Goal: Find specific page/section: Find specific page/section

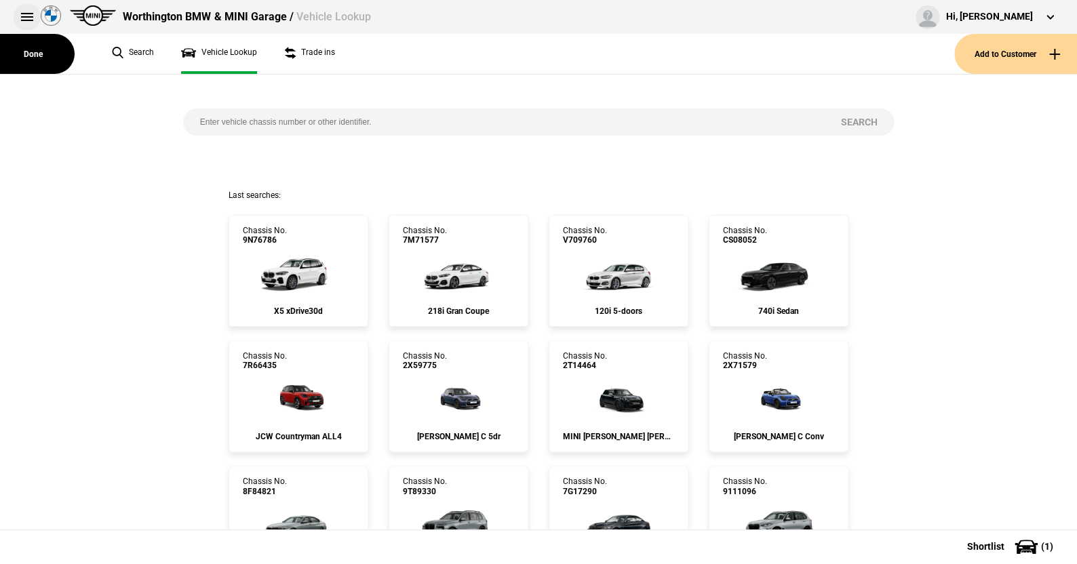
click at [26, 14] on button at bounding box center [27, 16] width 27 height 27
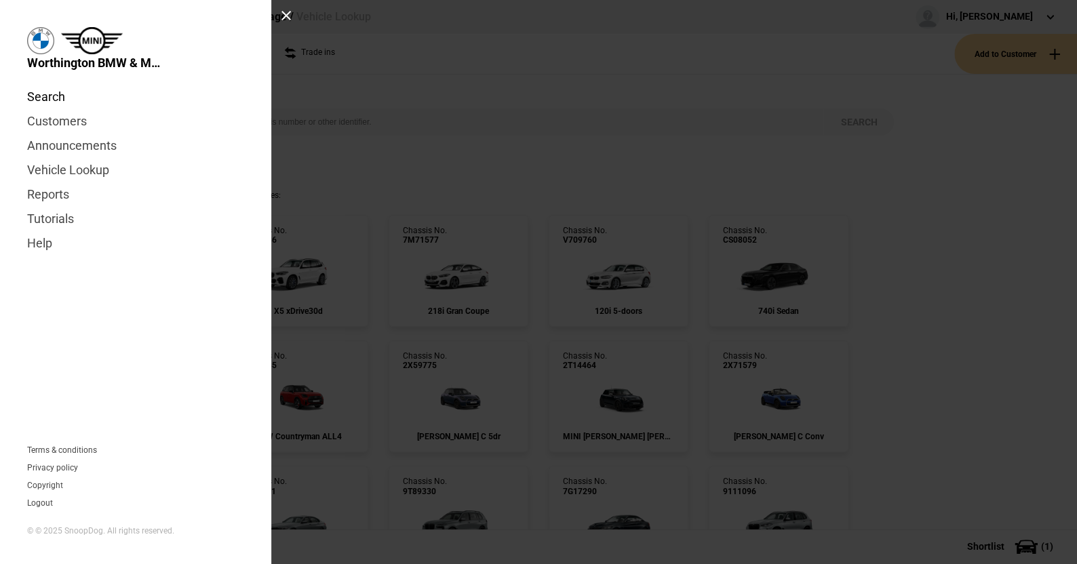
click at [47, 98] on link "Search" at bounding box center [135, 97] width 217 height 24
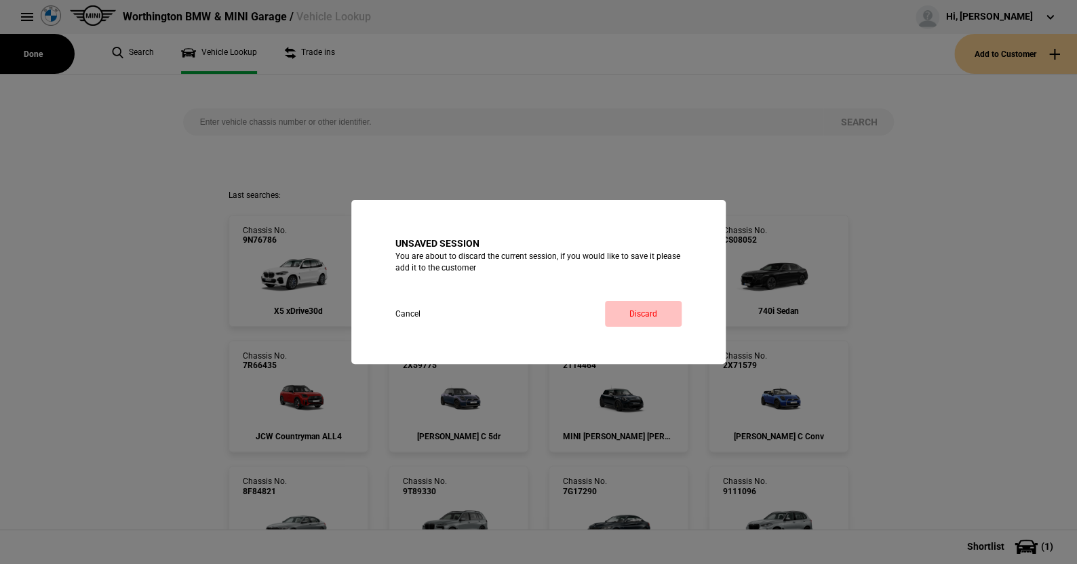
click at [631, 310] on link "Discard" at bounding box center [643, 314] width 77 height 26
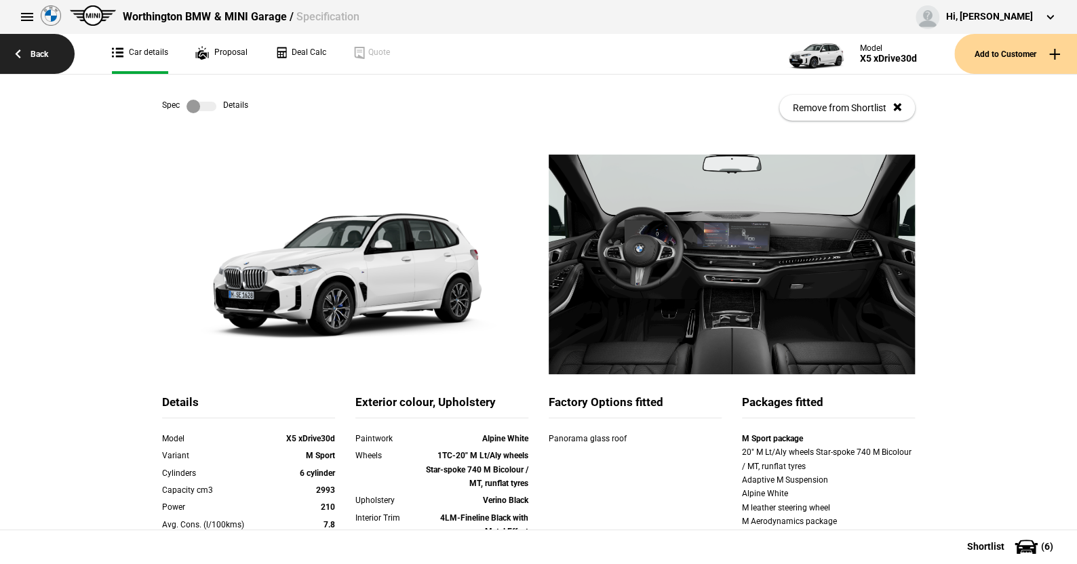
click at [44, 56] on link "Back" at bounding box center [37, 54] width 75 height 40
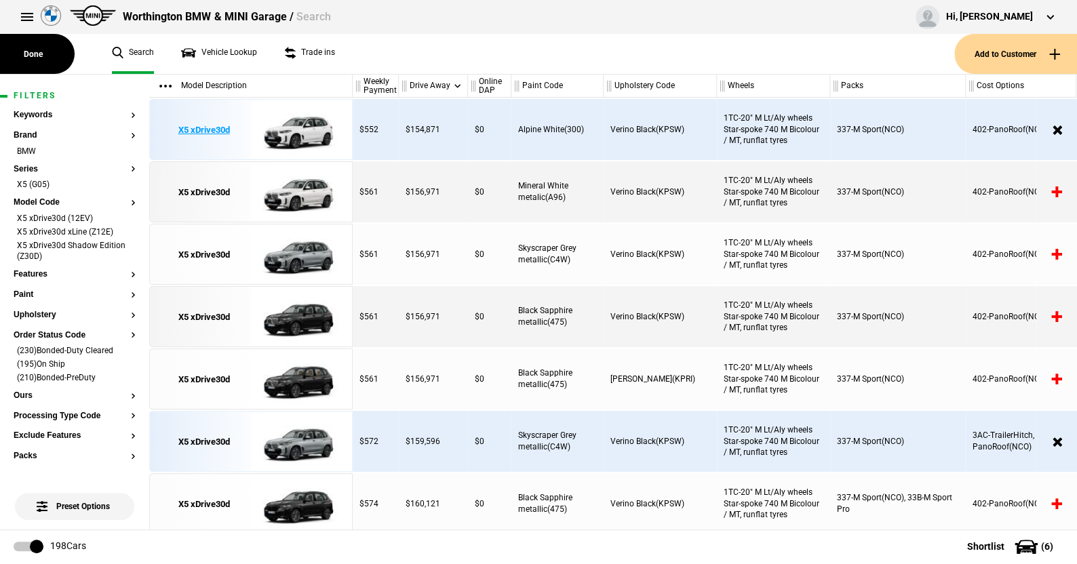
click at [307, 131] on img at bounding box center [298, 130] width 94 height 61
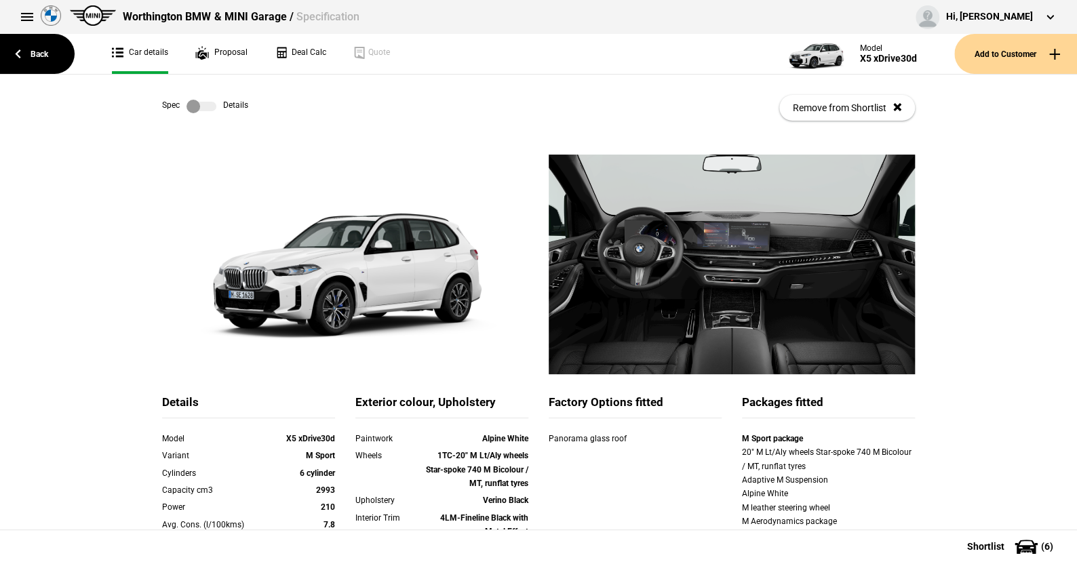
click at [210, 113] on label at bounding box center [202, 107] width 30 height 14
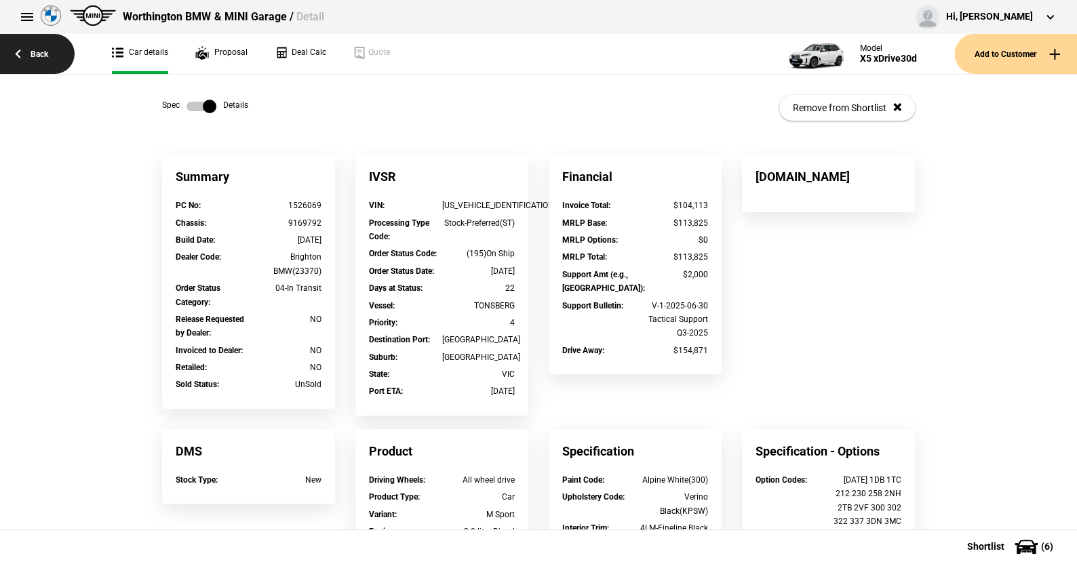
click at [37, 49] on link "Back" at bounding box center [37, 54] width 75 height 40
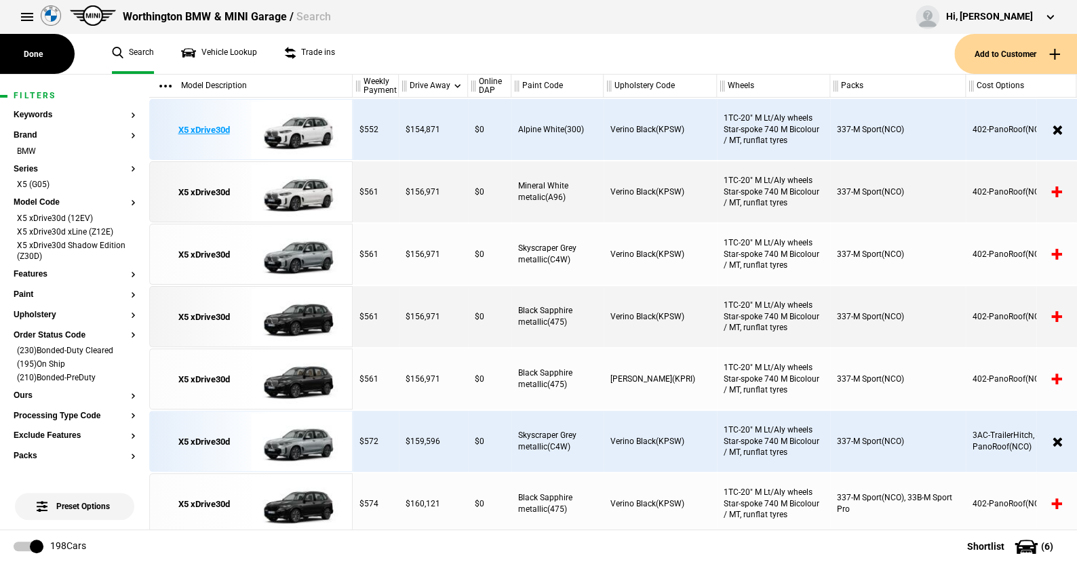
click at [313, 123] on img at bounding box center [298, 130] width 94 height 61
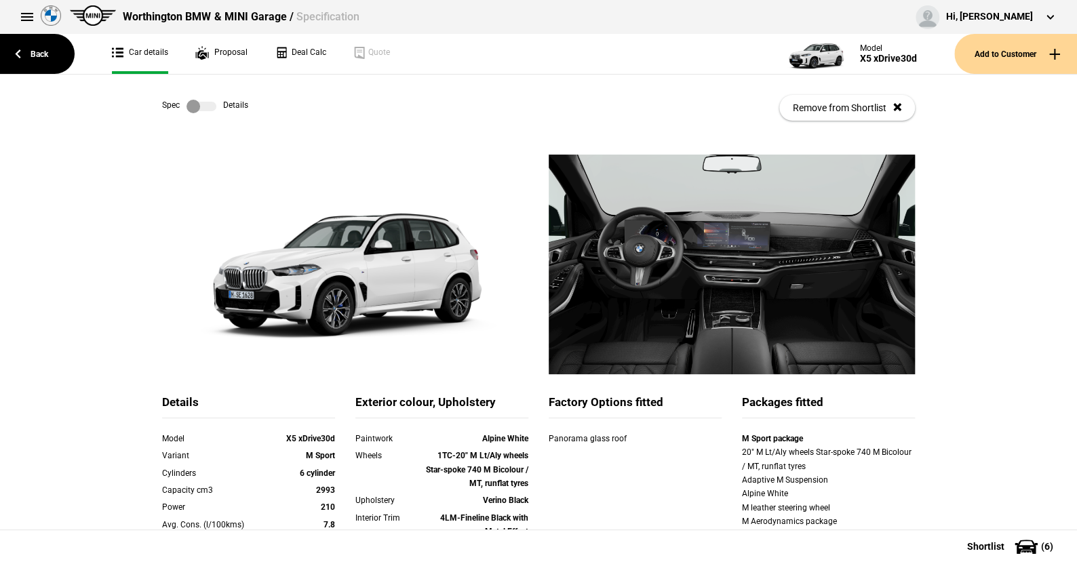
click at [213, 102] on link at bounding box center [201, 107] width 43 height 14
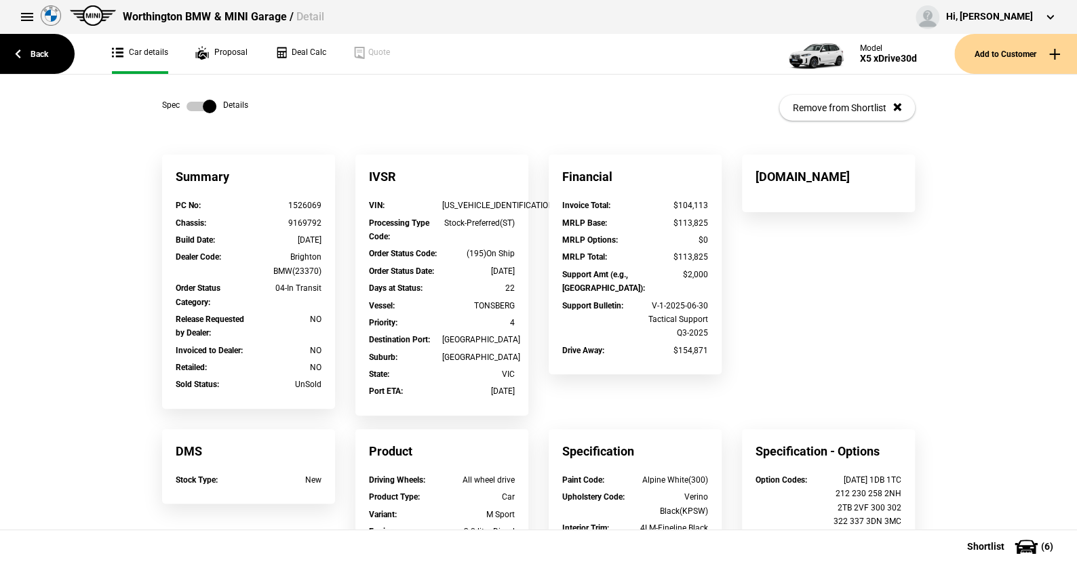
click at [187, 103] on label at bounding box center [202, 107] width 30 height 14
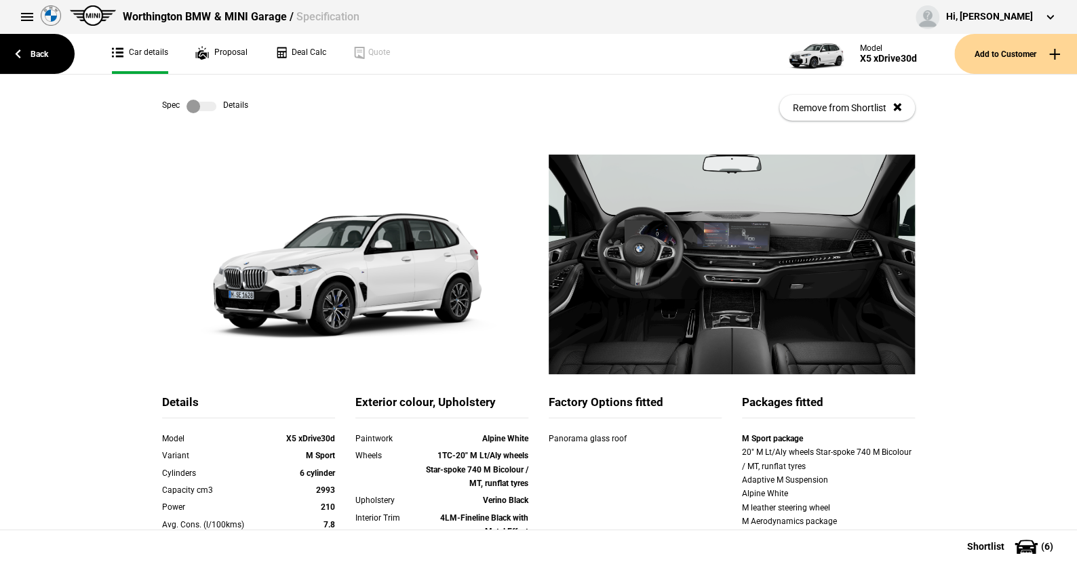
click at [208, 107] on label at bounding box center [202, 107] width 30 height 14
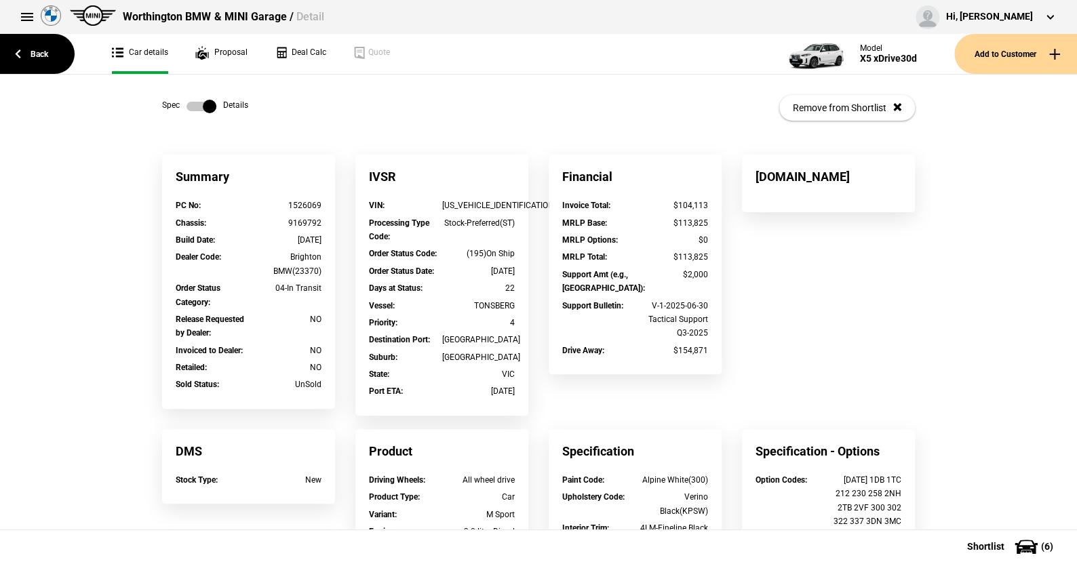
click at [187, 104] on label at bounding box center [202, 107] width 30 height 14
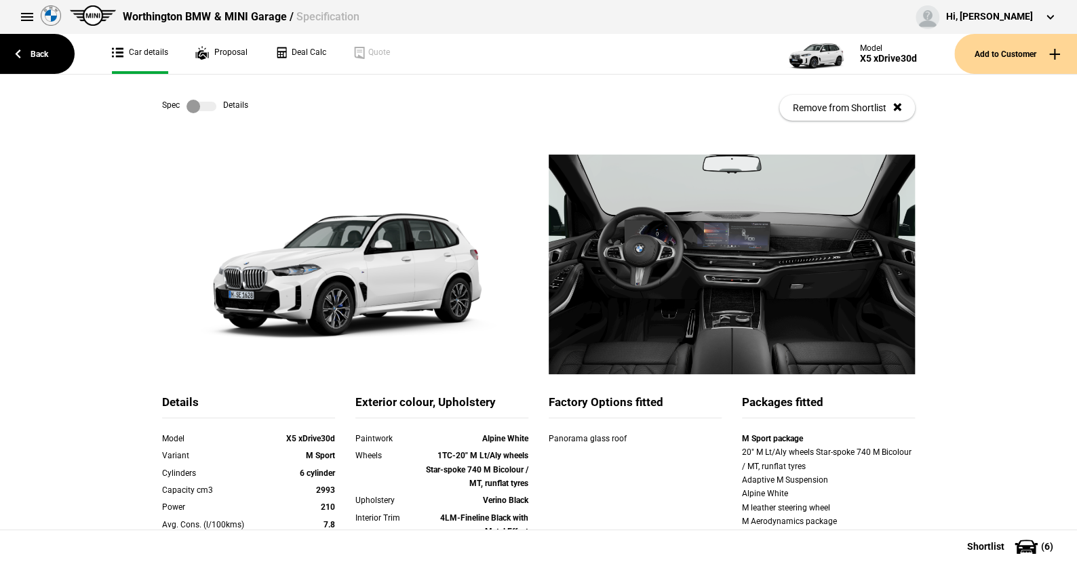
click at [206, 107] on label at bounding box center [202, 107] width 30 height 14
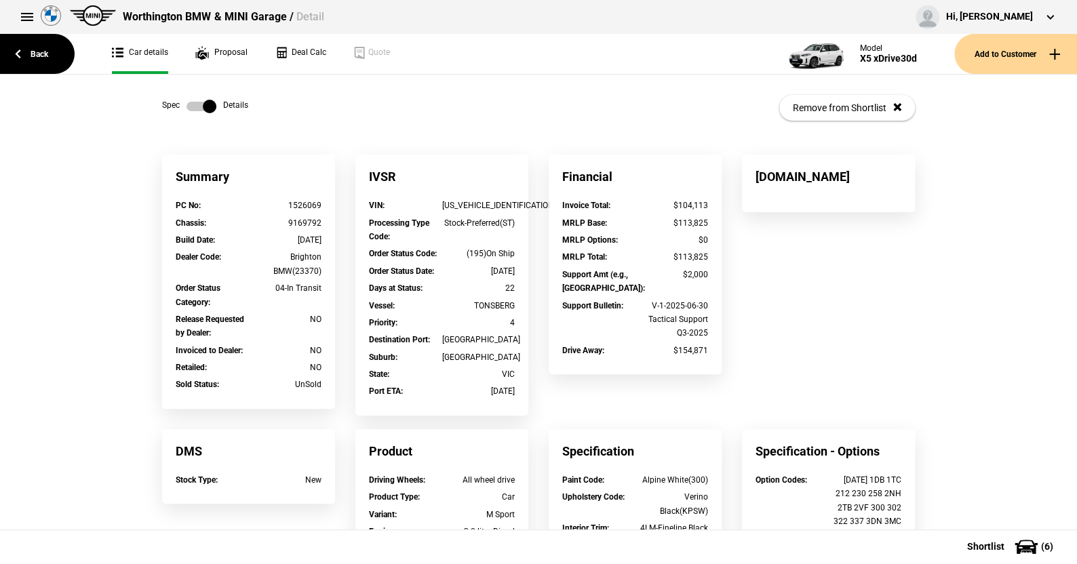
click at [187, 107] on label at bounding box center [202, 107] width 30 height 14
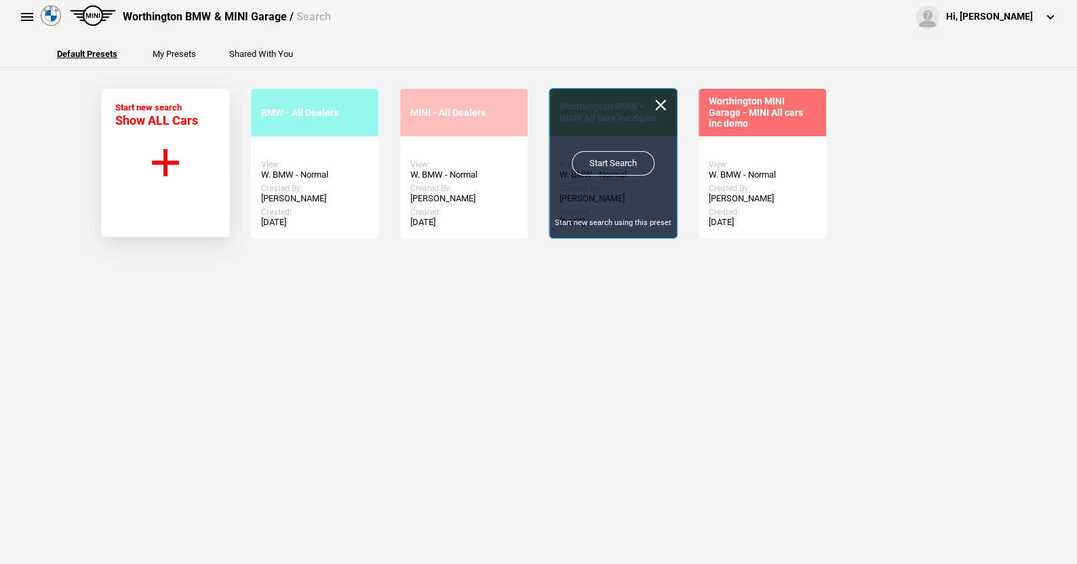
click at [607, 157] on link "Start Search" at bounding box center [613, 163] width 83 height 24
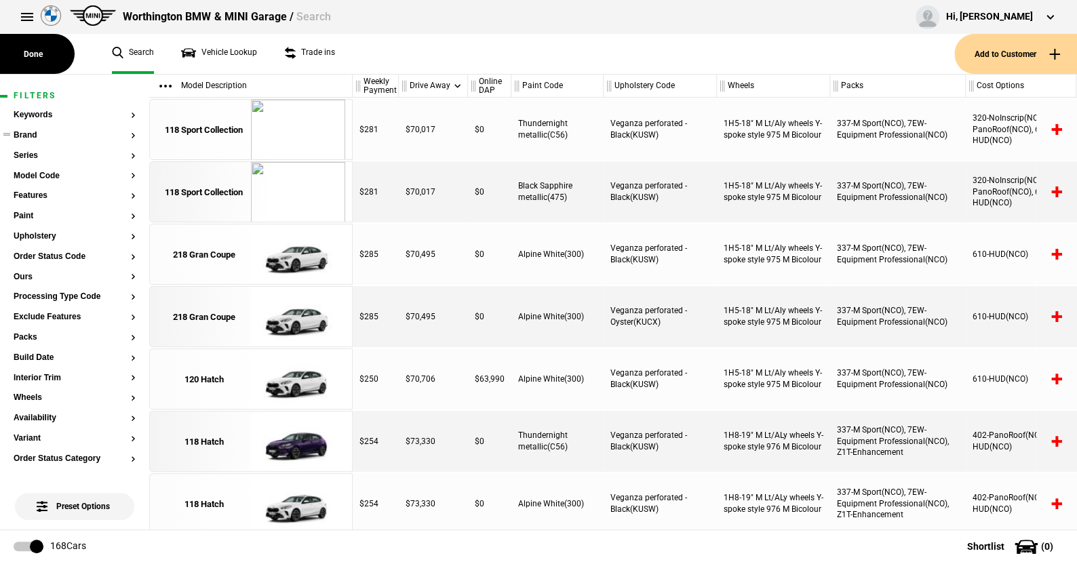
click at [31, 134] on button "Brand" at bounding box center [75, 135] width 122 height 9
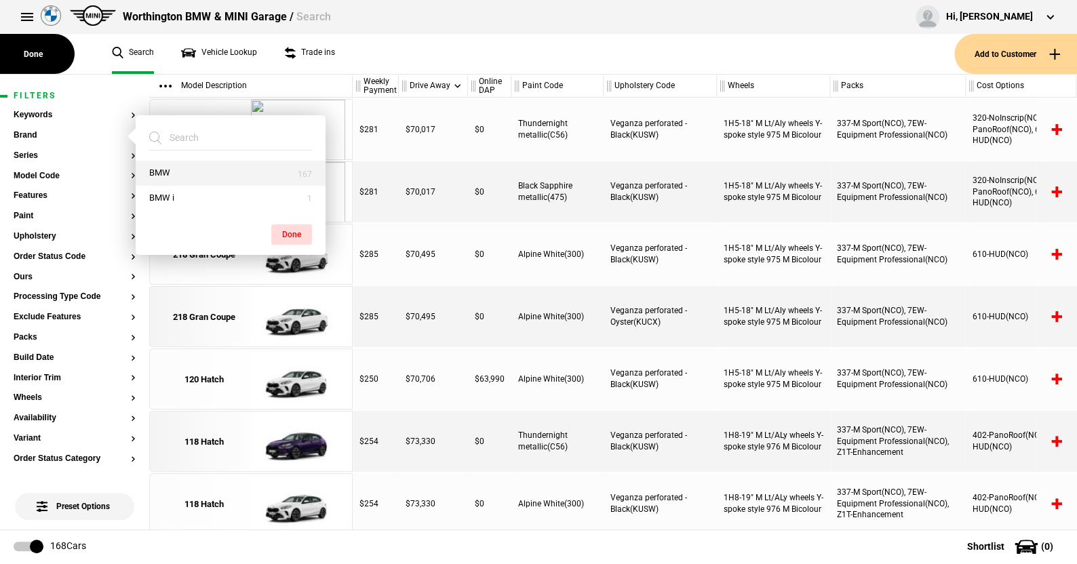
click at [174, 167] on button "BMW" at bounding box center [231, 173] width 190 height 25
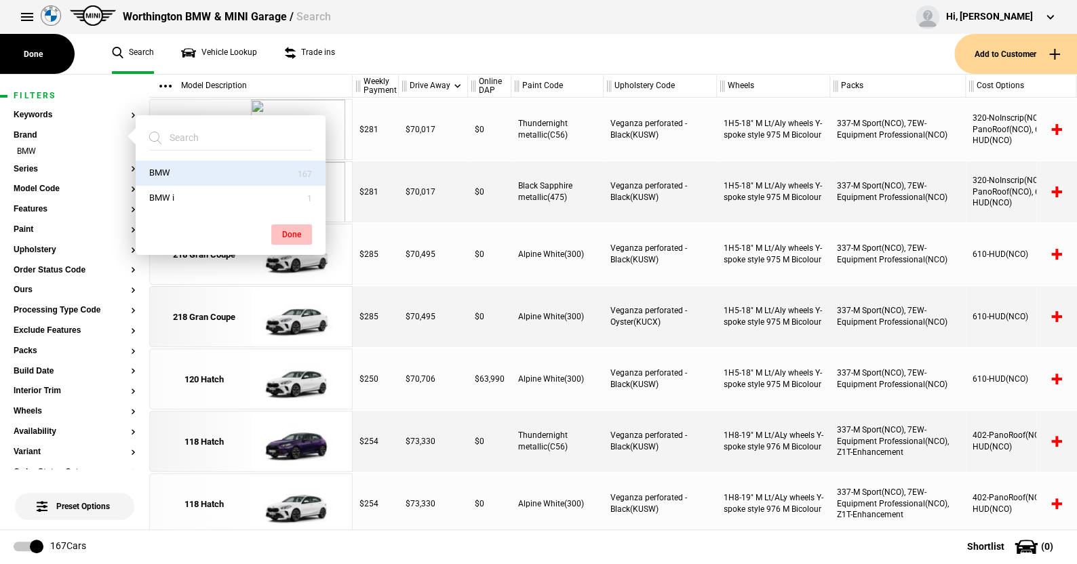
click at [285, 230] on button "Done" at bounding box center [291, 235] width 41 height 20
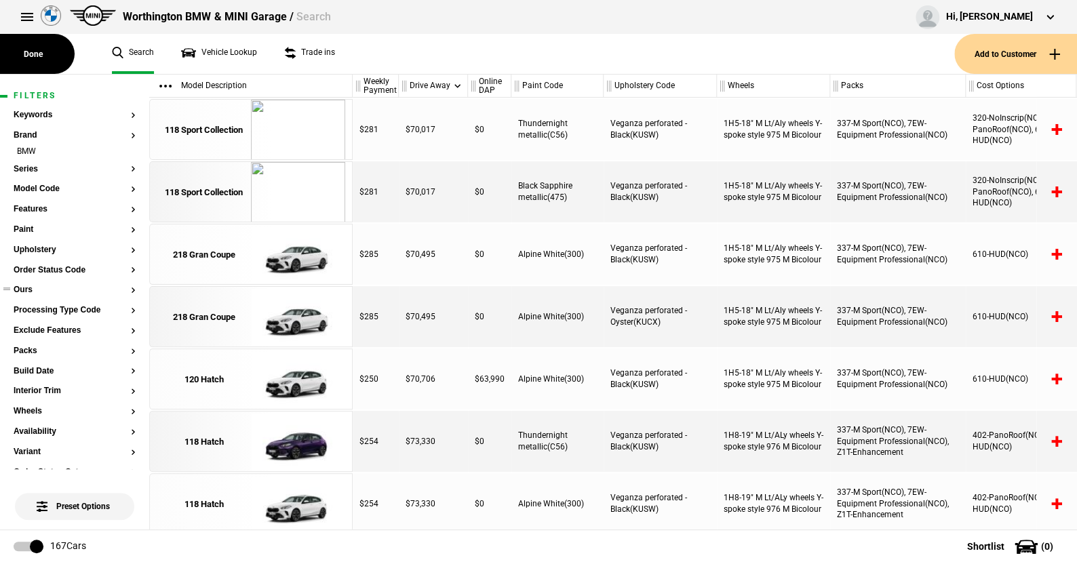
click at [28, 292] on button "Ours" at bounding box center [75, 290] width 122 height 9
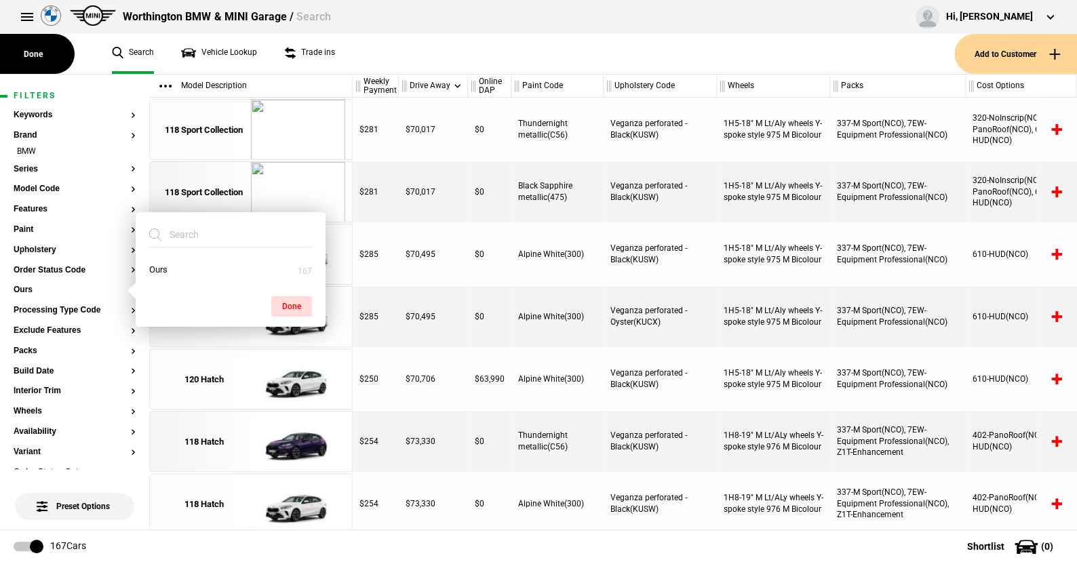
drag, startPoint x: 164, startPoint y: 270, endPoint x: 254, endPoint y: 302, distance: 95.7
click at [168, 270] on button "Ours" at bounding box center [231, 270] width 190 height 25
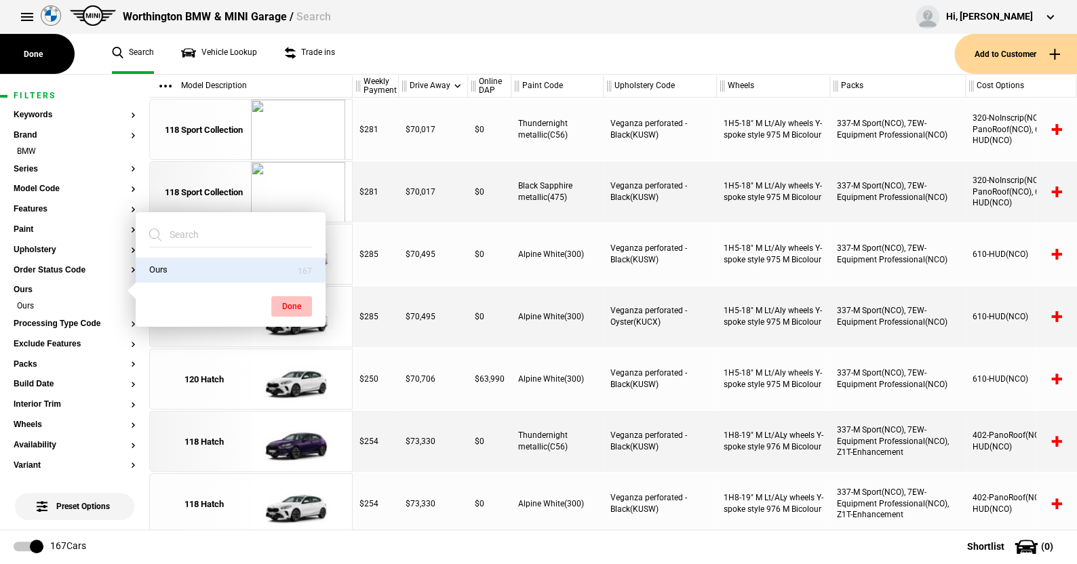
click at [283, 302] on button "Done" at bounding box center [291, 306] width 41 height 20
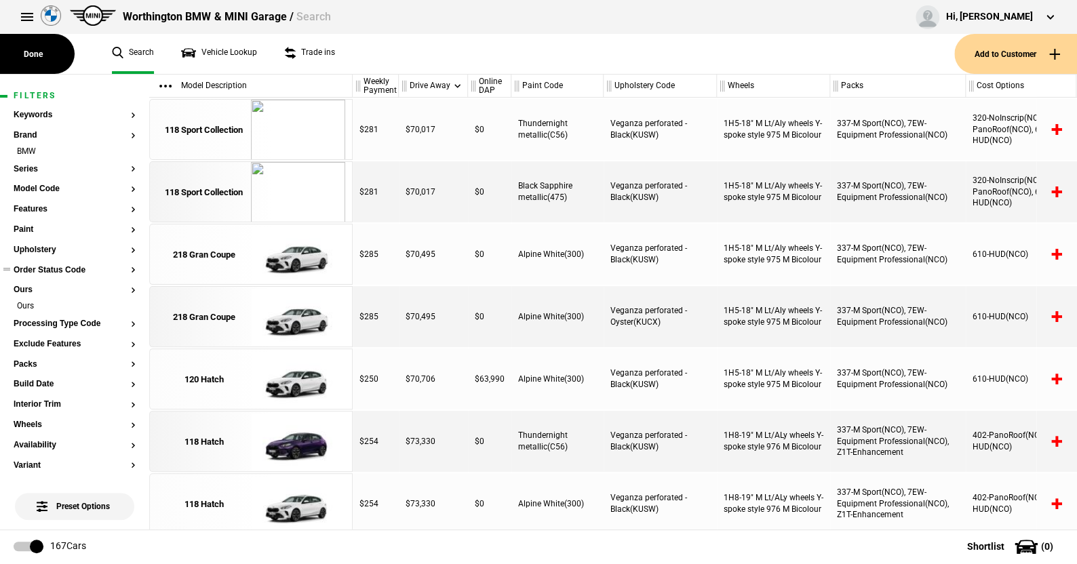
click at [61, 269] on button "Order Status Code" at bounding box center [75, 270] width 122 height 9
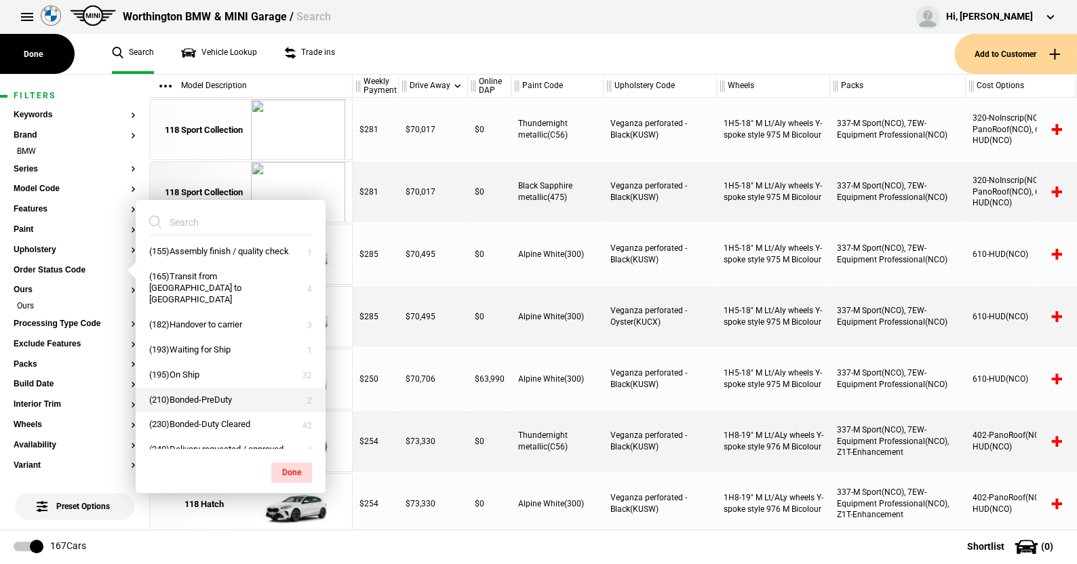
scroll to position [170, 0]
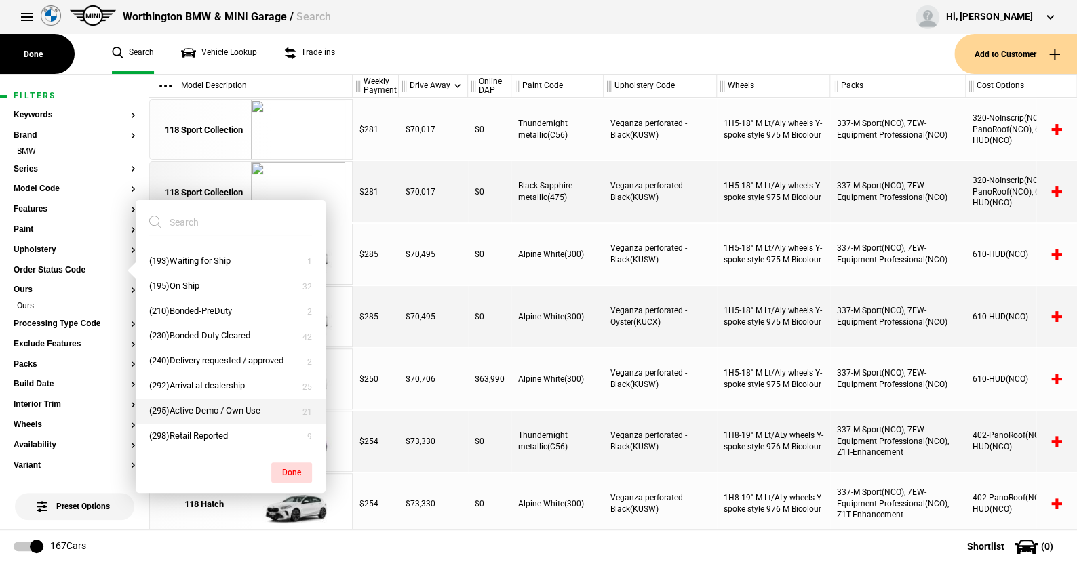
click at [183, 406] on button "(295)Active Demo / Own Use" at bounding box center [231, 411] width 190 height 25
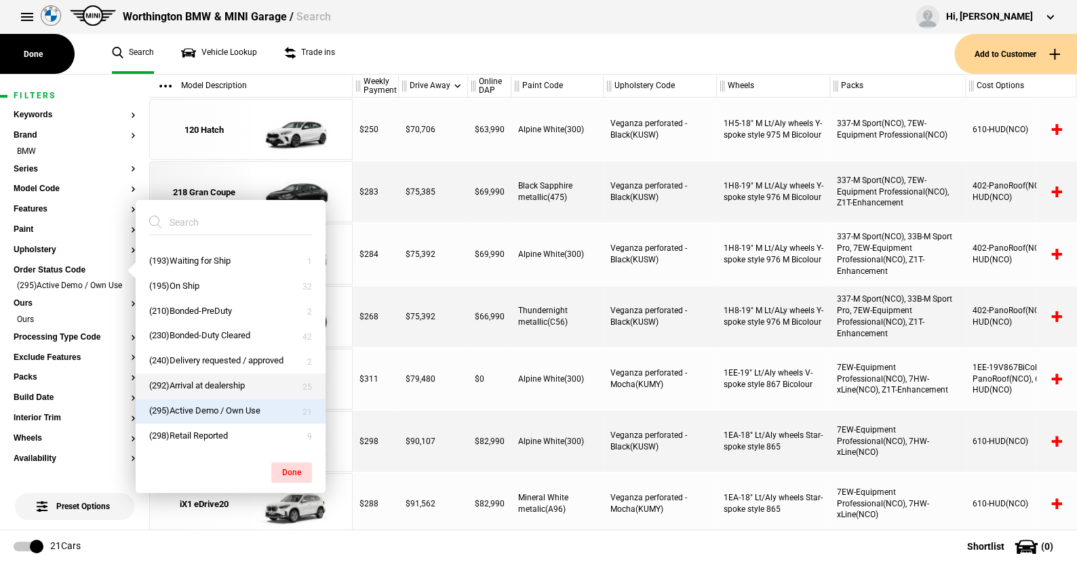
click at [187, 382] on button "(292)Arrival at dealership" at bounding box center [231, 386] width 190 height 25
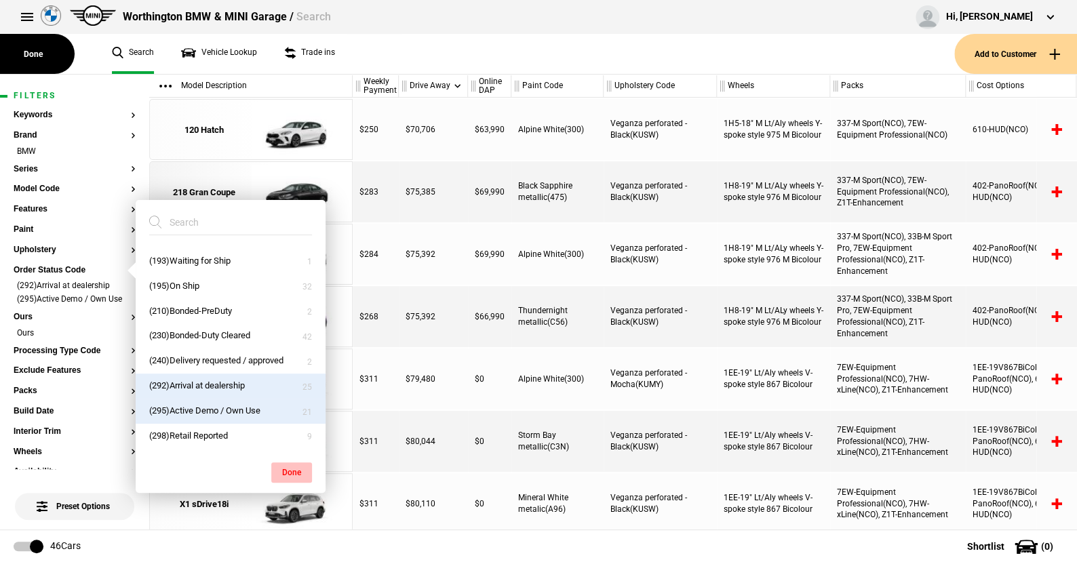
click at [288, 467] on button "Done" at bounding box center [291, 473] width 41 height 20
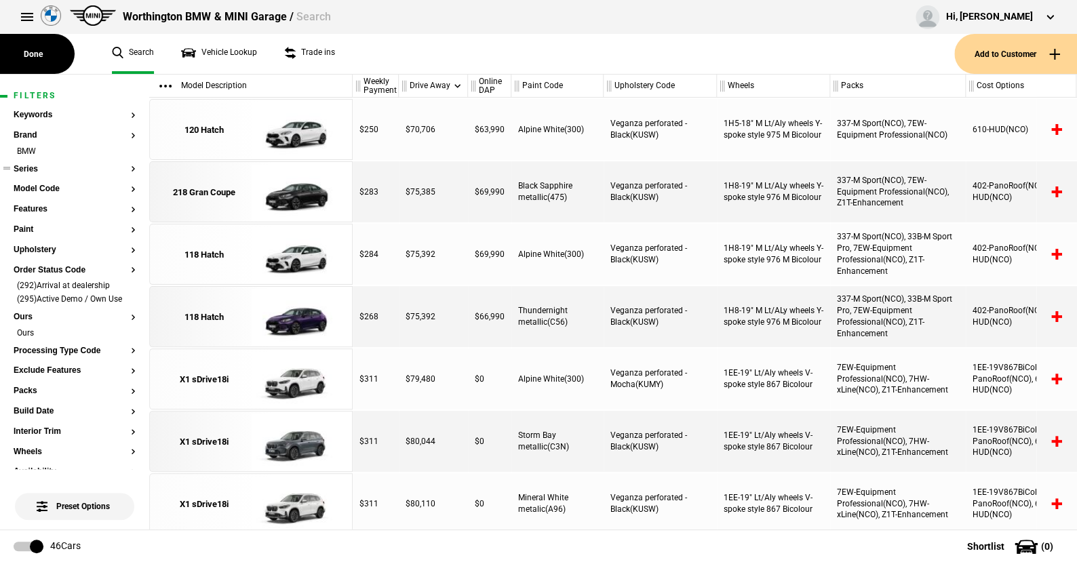
click at [26, 165] on button "Series" at bounding box center [75, 169] width 122 height 9
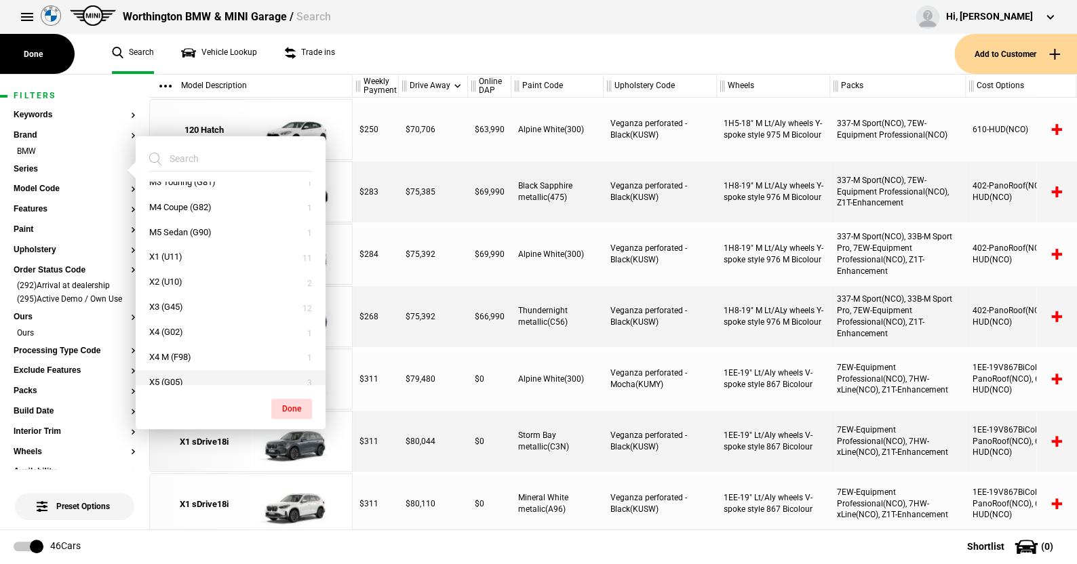
scroll to position [136, 0]
drag, startPoint x: 172, startPoint y: 353, endPoint x: 304, endPoint y: 401, distance: 140.6
click at [175, 348] on button "X5 (G05)" at bounding box center [231, 359] width 190 height 25
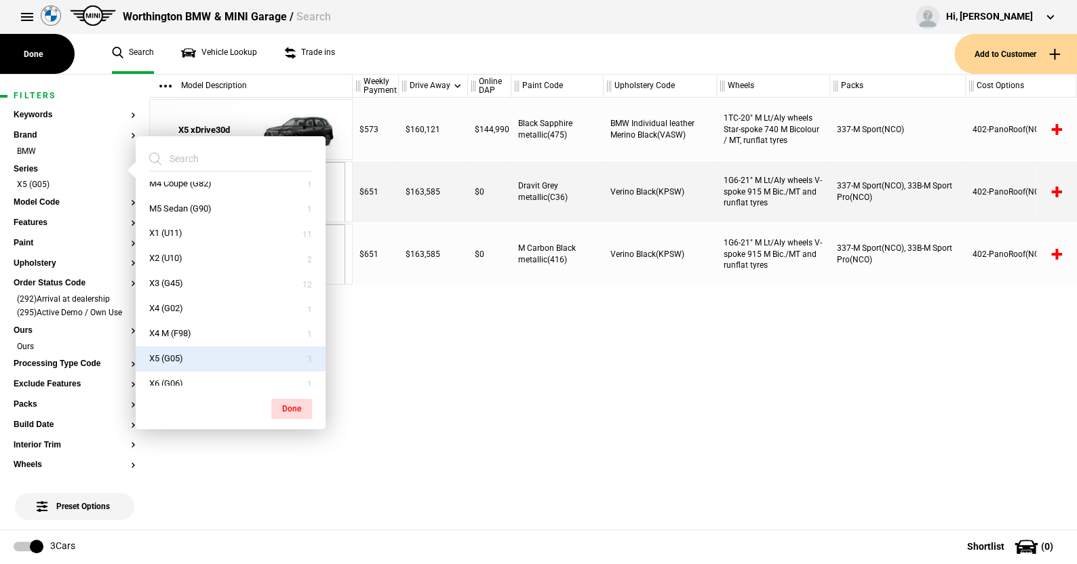
drag, startPoint x: 298, startPoint y: 408, endPoint x: 296, endPoint y: 392, distance: 15.7
click at [298, 400] on button "Done" at bounding box center [291, 409] width 41 height 20
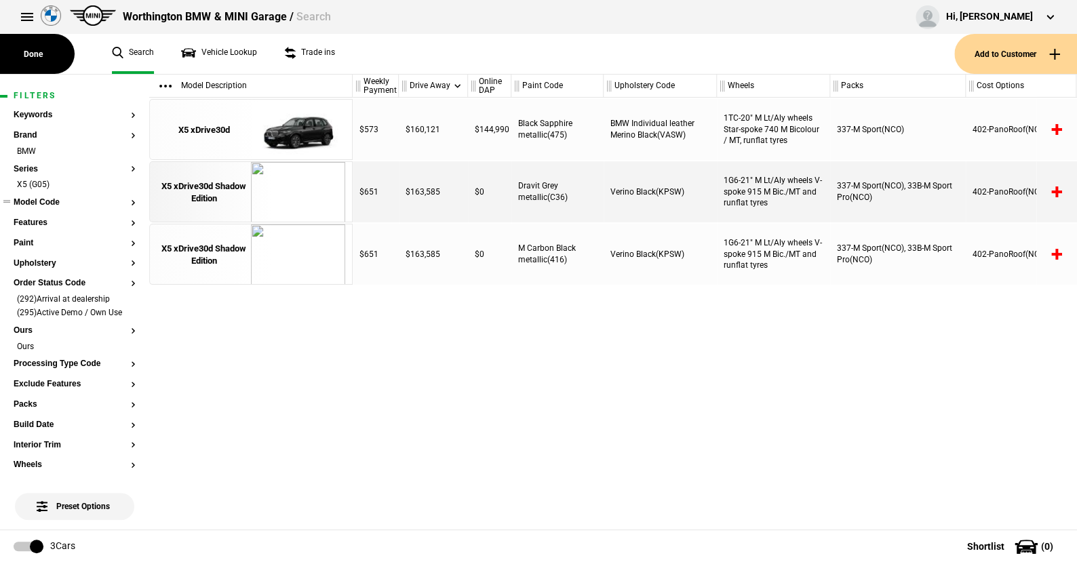
click at [45, 200] on button "Model Code" at bounding box center [75, 202] width 122 height 9
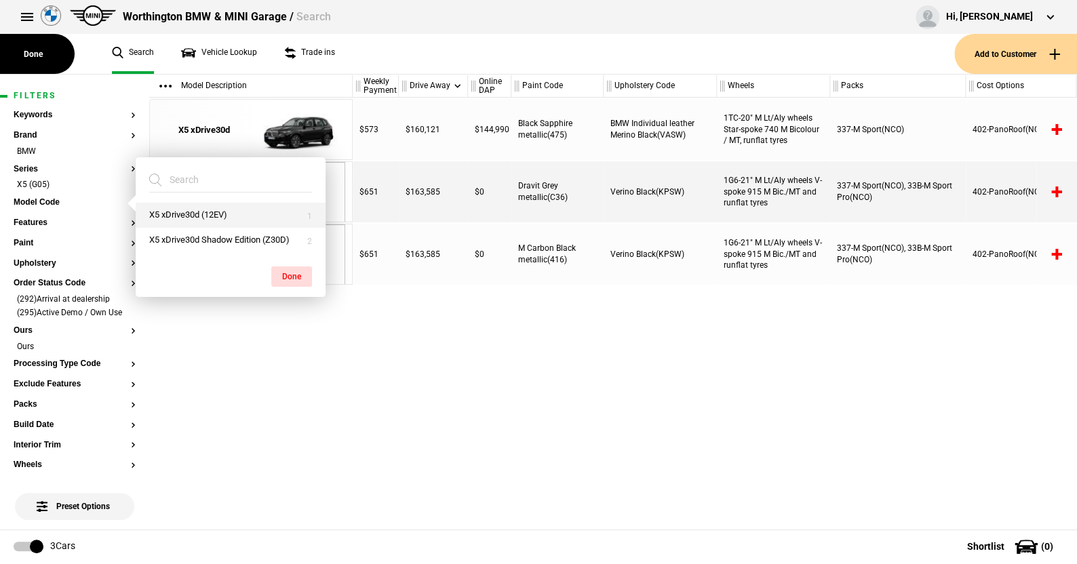
click at [183, 209] on button "X5 xDrive30d (12EV)" at bounding box center [231, 215] width 190 height 25
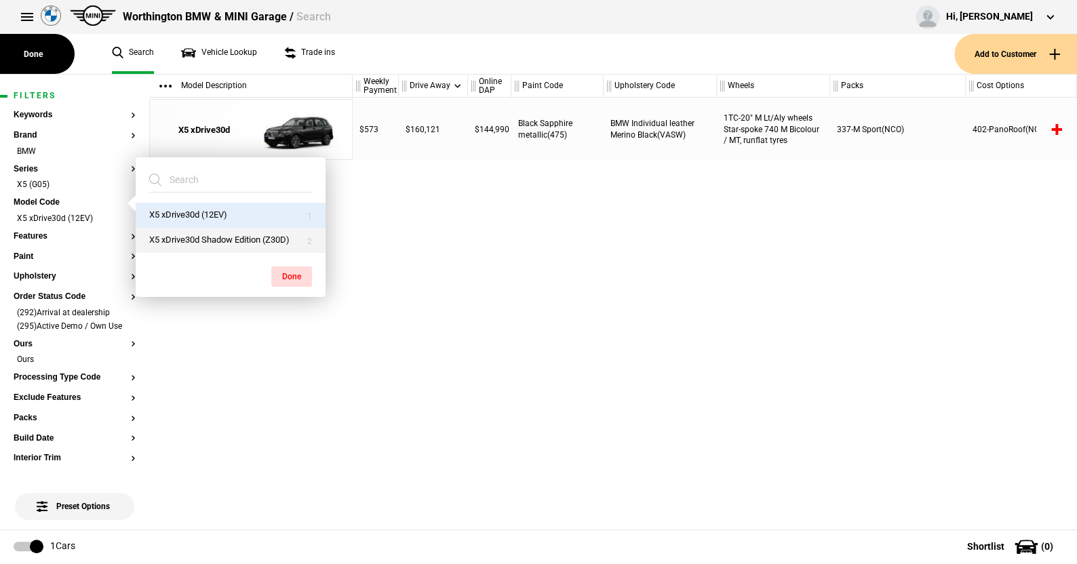
click at [194, 234] on button "X5 xDrive30d Shadow Edition (Z30D)" at bounding box center [231, 240] width 190 height 25
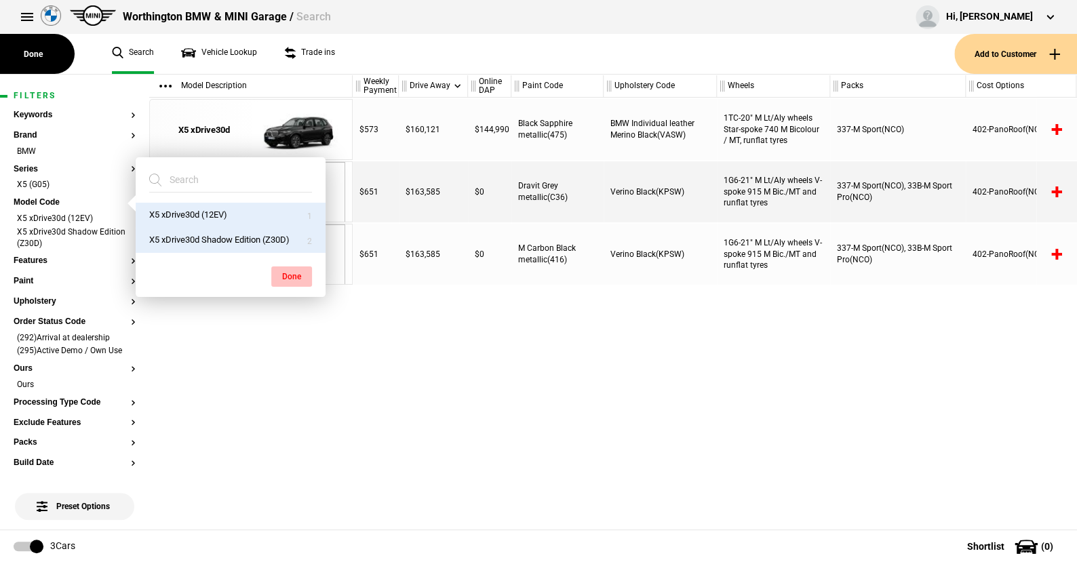
click at [296, 273] on button "Done" at bounding box center [291, 277] width 41 height 20
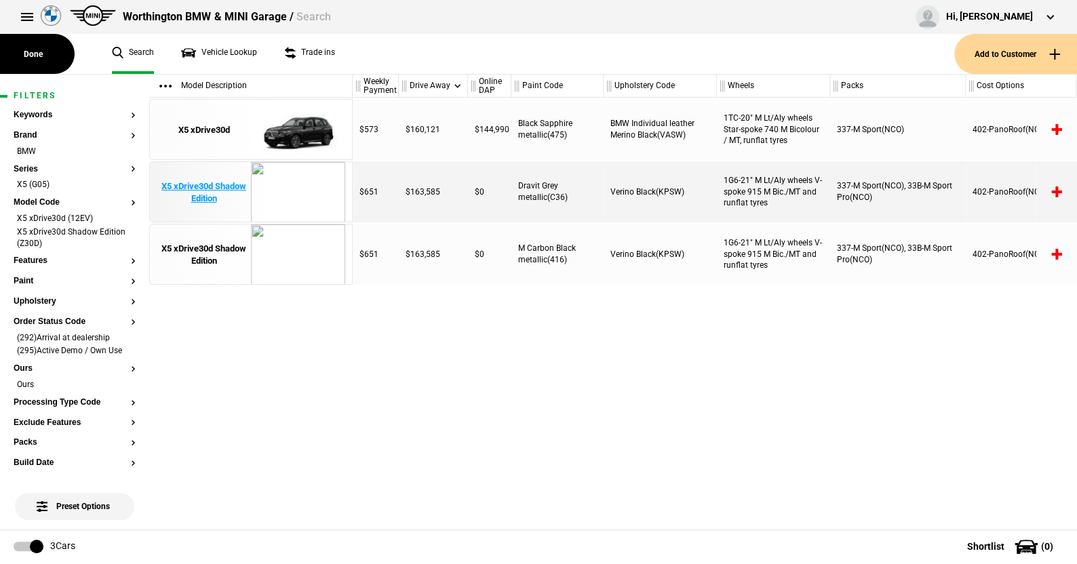
click at [284, 188] on img at bounding box center [298, 192] width 94 height 61
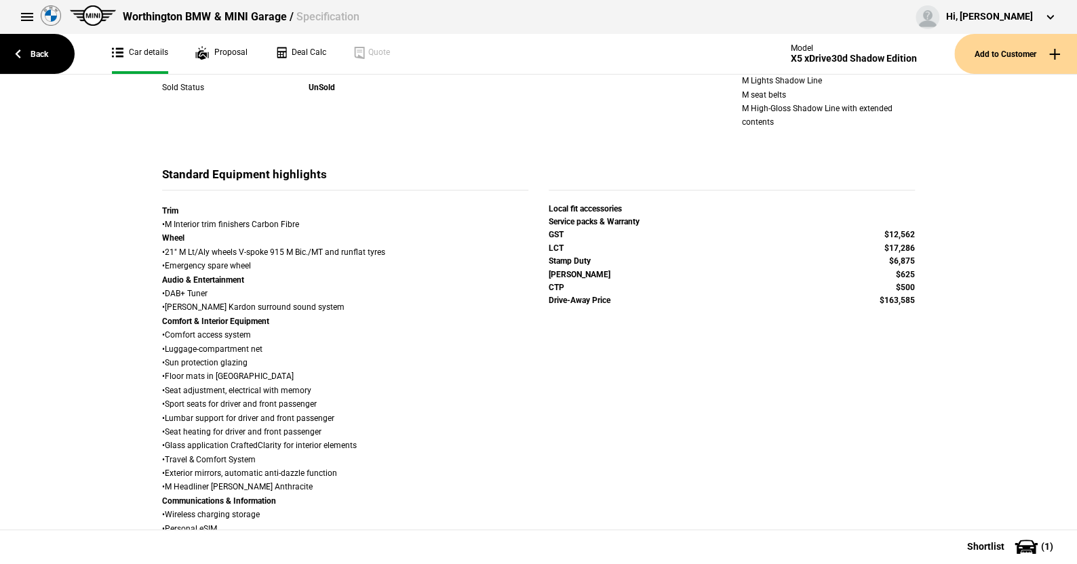
scroll to position [271, 0]
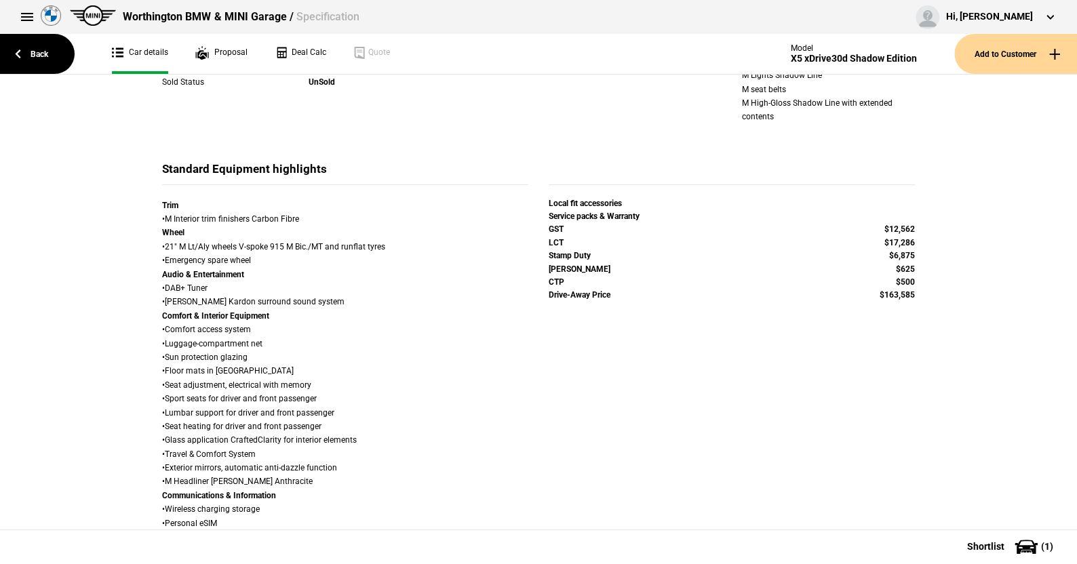
drag, startPoint x: 736, startPoint y: 267, endPoint x: 833, endPoint y: 271, distance: 97.1
click at [833, 124] on div "M Sport Exhaust system M Sport brake, red high-gloss M Lights Shadow Line M sea…" at bounding box center [828, 82] width 173 height 83
drag, startPoint x: 729, startPoint y: 283, endPoint x: 824, endPoint y: 289, distance: 95.2
click at [840, 128] on div "M Sport package Adaptive M Suspension M leather steering wheel M Aerodynamics p…" at bounding box center [828, 34] width 193 height 187
drag, startPoint x: 735, startPoint y: 310, endPoint x: 792, endPoint y: 311, distance: 57.0
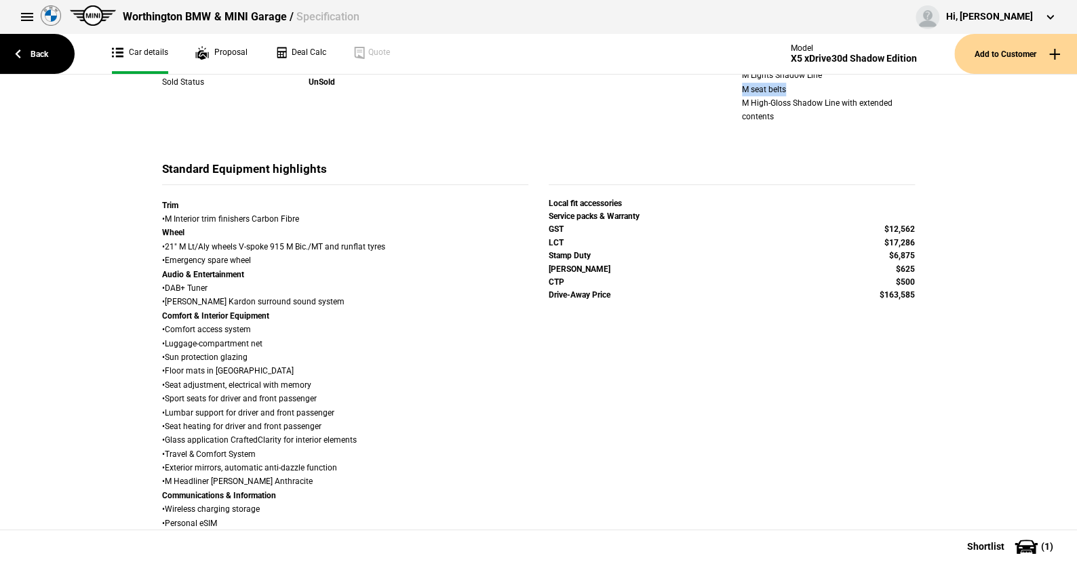
click at [794, 128] on div "M Sport package Adaptive M Suspension M leather steering wheel M Aerodynamics p…" at bounding box center [828, 34] width 193 height 187
drag, startPoint x: 736, startPoint y: 326, endPoint x: 849, endPoint y: 338, distance: 113.3
click at [875, 128] on div "M Sport package Adaptive M Suspension M leather steering wheel M Aerodynamics p…" at bounding box center [828, 34] width 193 height 187
click at [647, 161] on div "Details Model X5 xDrive30d Shadow Edition Variant M Sport Cylinders 6 cylinder …" at bounding box center [538, 33] width 773 height 258
drag, startPoint x: 261, startPoint y: 179, endPoint x: 369, endPoint y: 183, distance: 107.9
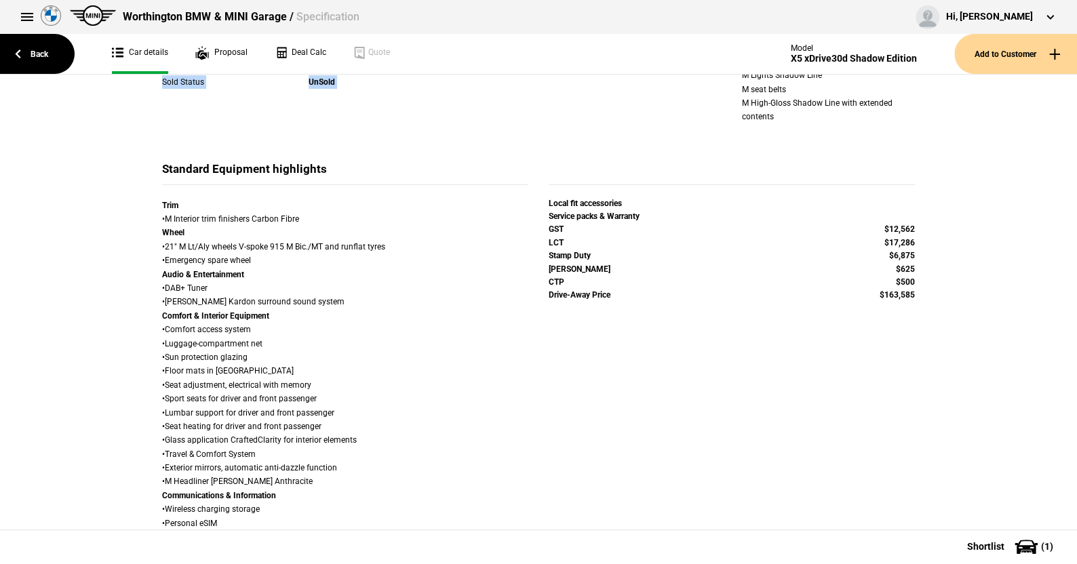
click at [369, 161] on div "Details Model X5 xDrive30d Shadow Edition Variant M Sport Cylinders 6 cylinder …" at bounding box center [538, 33] width 773 height 258
click at [79, 132] on div "Details Model X5 xDrive30d Shadow Edition Variant M Sport Cylinders 6 cylinder …" at bounding box center [538, 439] width 1077 height 1113
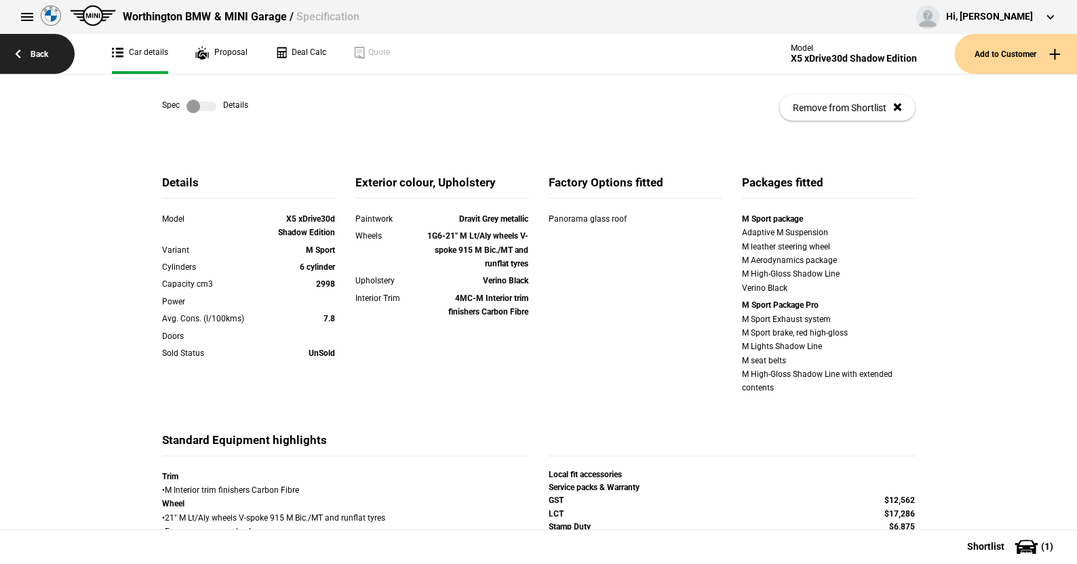
click at [47, 50] on link "Back" at bounding box center [37, 54] width 75 height 40
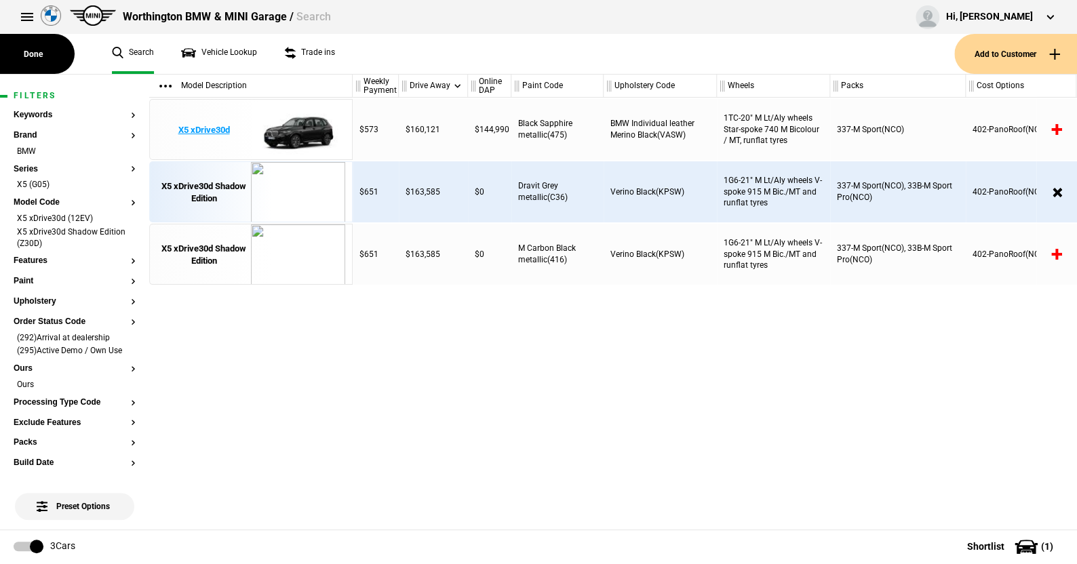
click at [303, 128] on img at bounding box center [298, 130] width 94 height 61
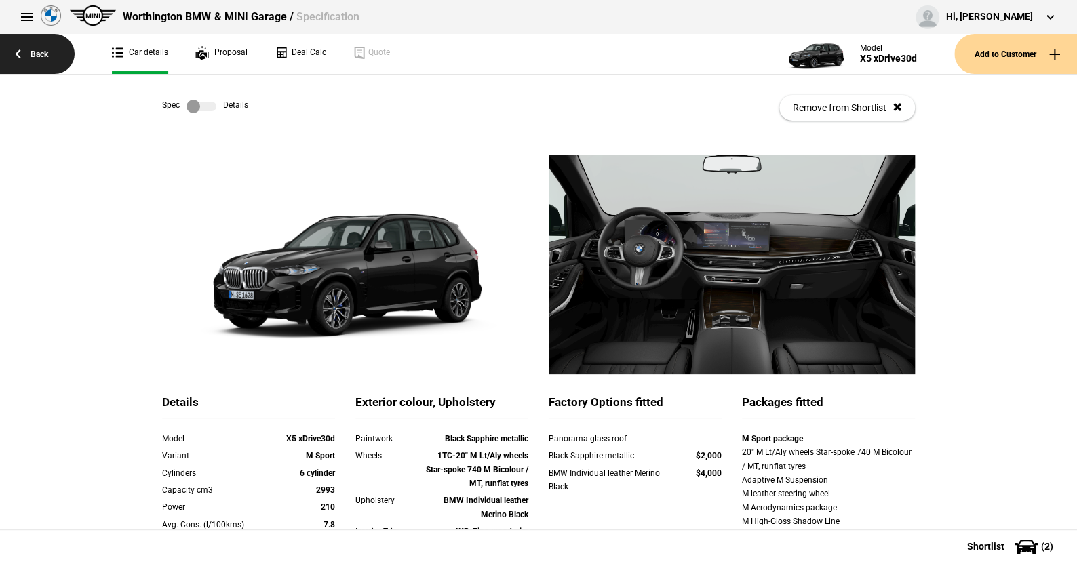
click at [47, 50] on link "Back" at bounding box center [37, 54] width 75 height 40
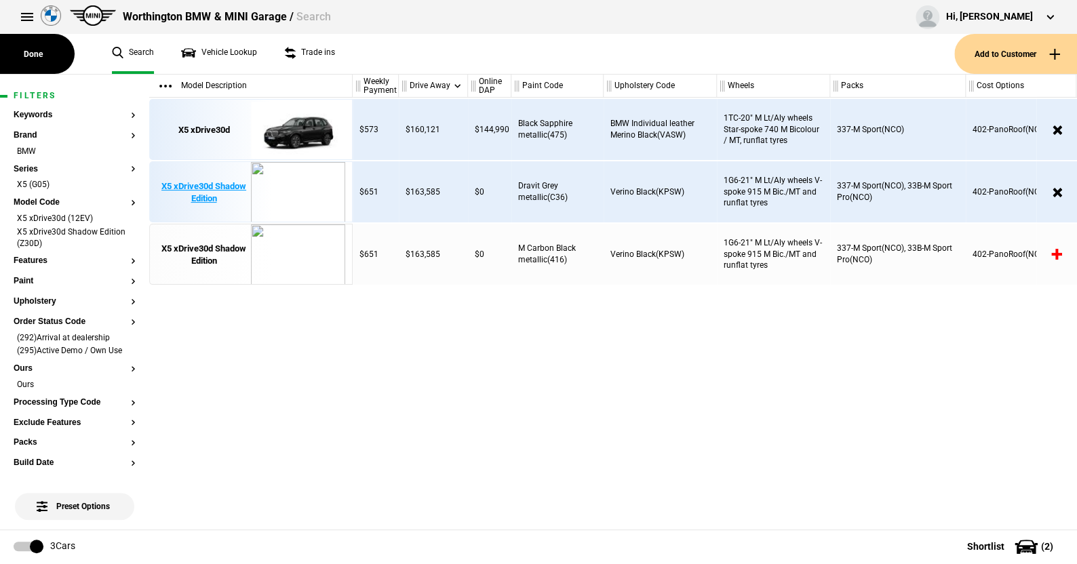
click at [295, 191] on img at bounding box center [298, 192] width 94 height 61
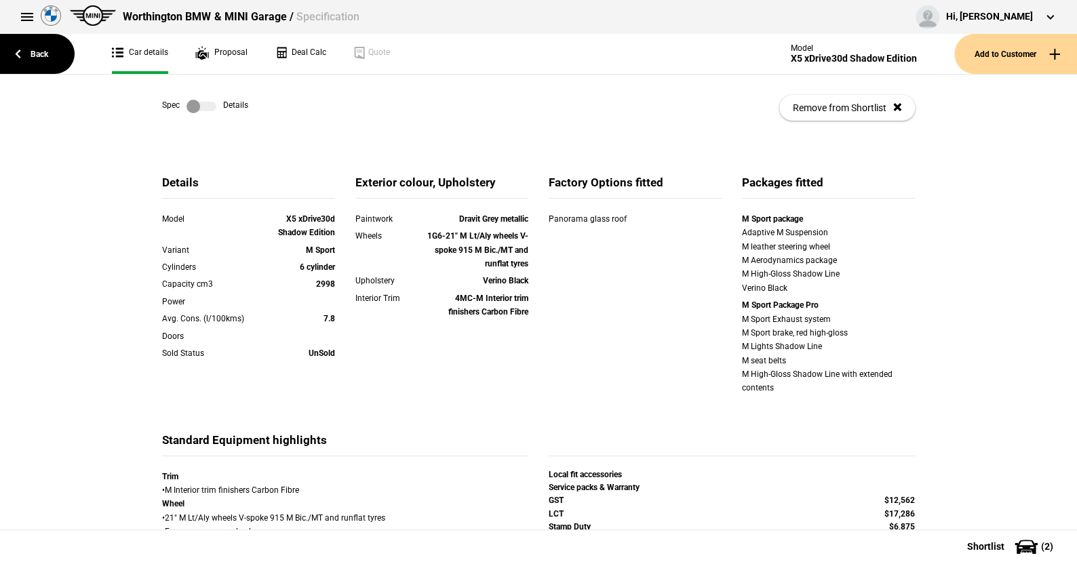
click at [207, 113] on label at bounding box center [202, 107] width 30 height 14
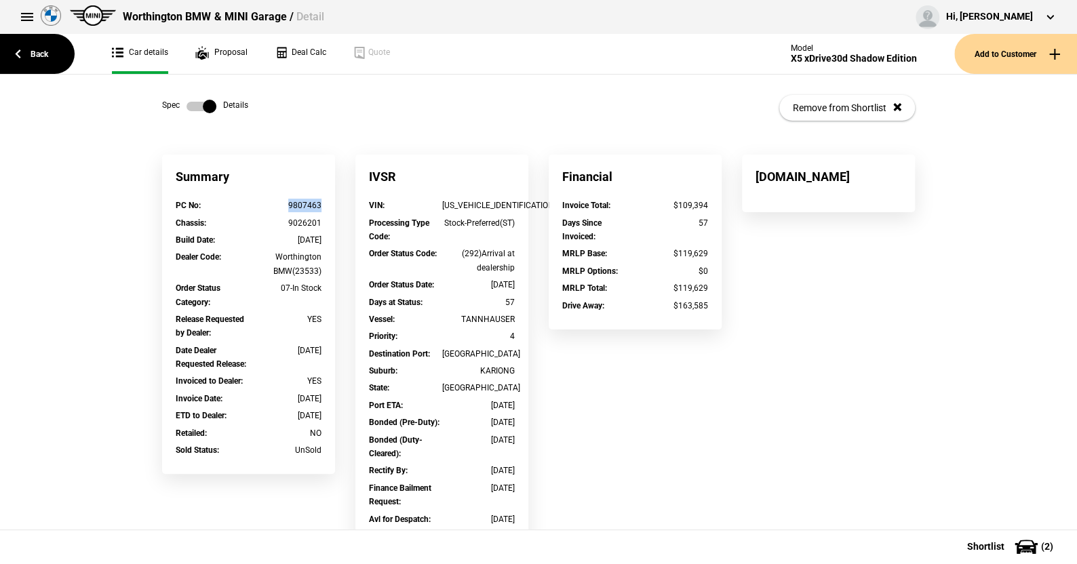
drag, startPoint x: 322, startPoint y: 208, endPoint x: 281, endPoint y: 208, distance: 41.4
click at [281, 208] on div "PC No : 9807463" at bounding box center [249, 207] width 166 height 17
copy div "9807463"
click at [187, 107] on label at bounding box center [202, 107] width 30 height 14
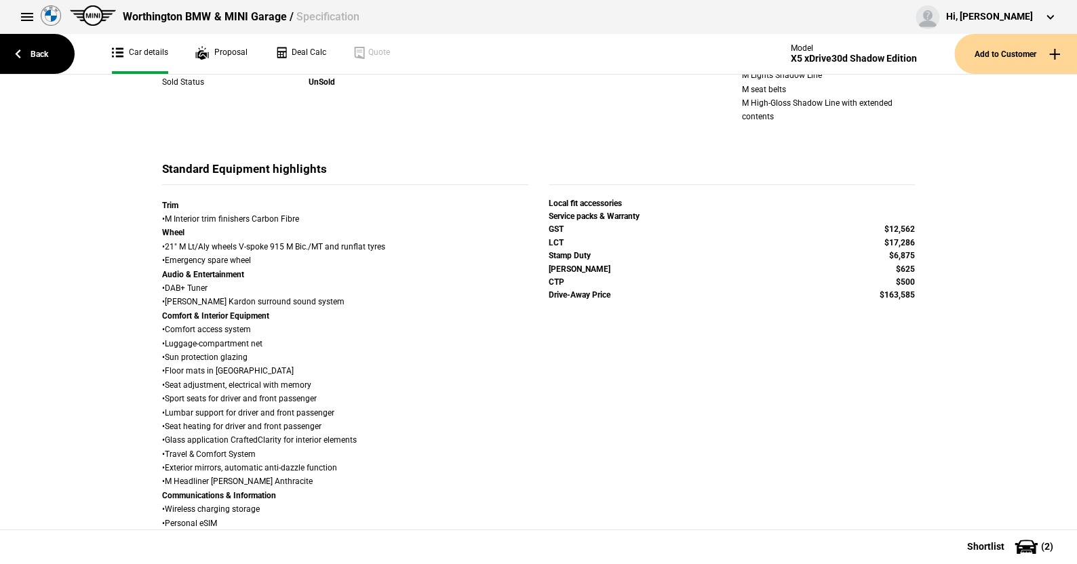
scroll to position [407, 0]
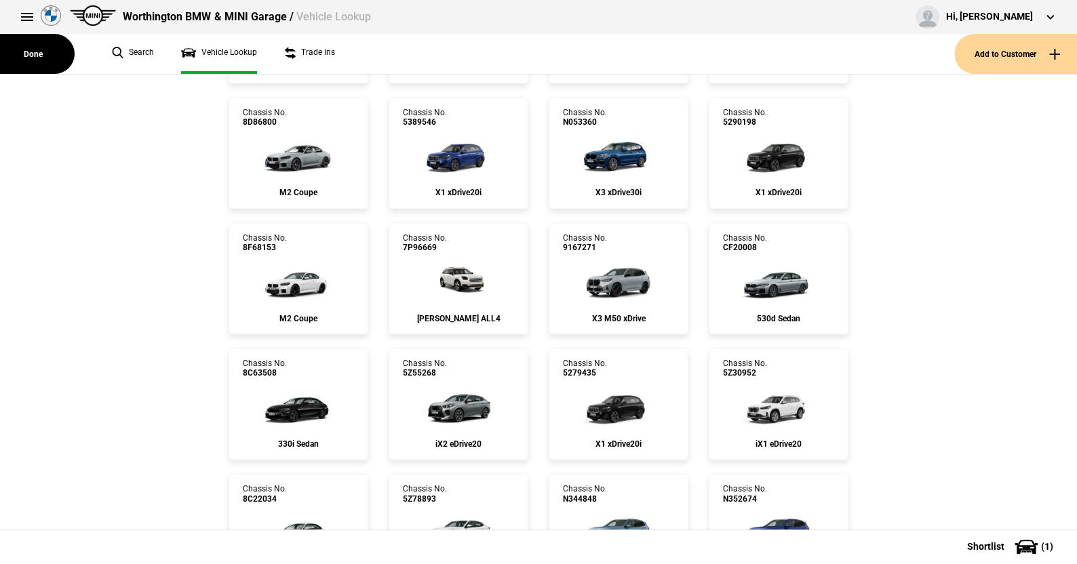
scroll to position [611, 0]
